Goal: Transaction & Acquisition: Purchase product/service

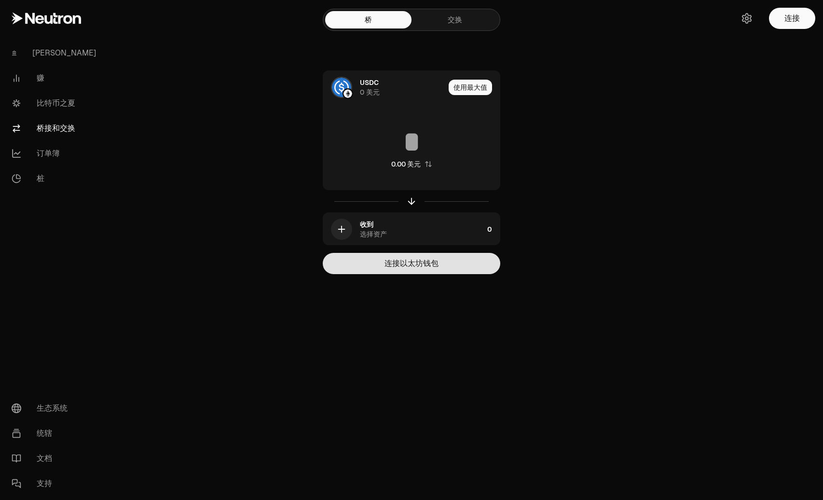
click at [429, 257] on button "连接以太坊钱包" at bounding box center [411, 263] width 177 height 21
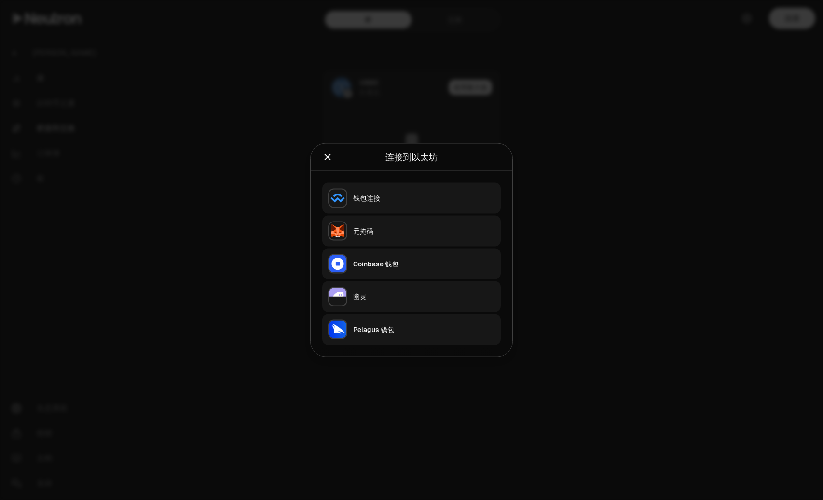
click at [330, 162] on icon "关闭" at bounding box center [327, 157] width 11 height 11
